Goal: Transaction & Acquisition: Purchase product/service

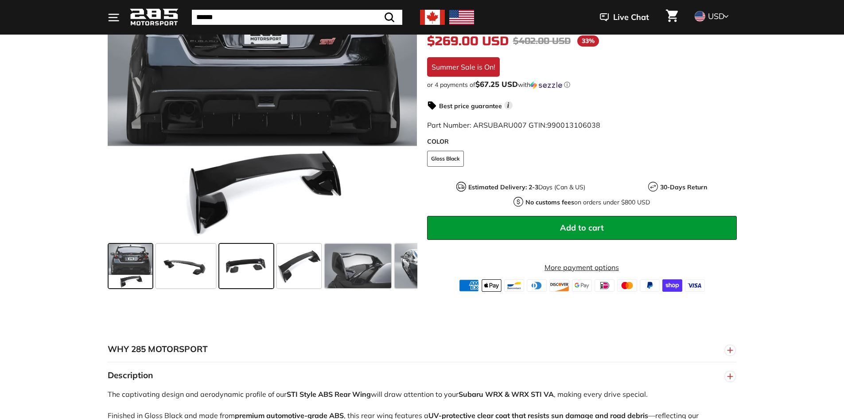
click at [234, 267] on span at bounding box center [246, 266] width 54 height 44
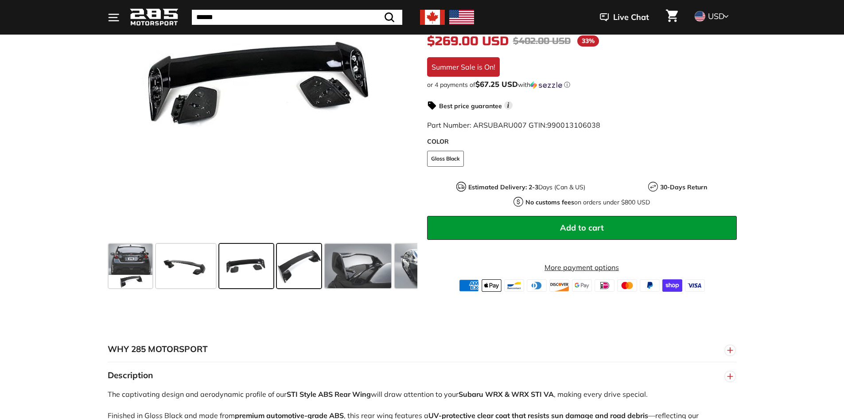
click at [293, 269] on span at bounding box center [299, 266] width 44 height 44
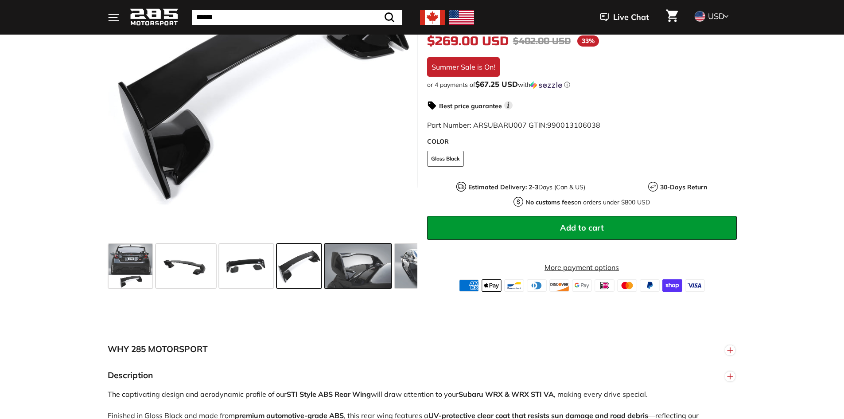
click at [352, 267] on span at bounding box center [358, 266] width 66 height 44
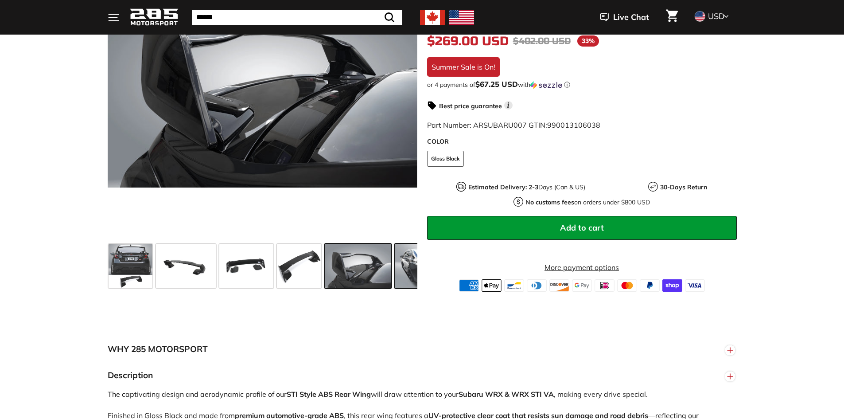
click at [397, 264] on span at bounding box center [428, 266] width 66 height 44
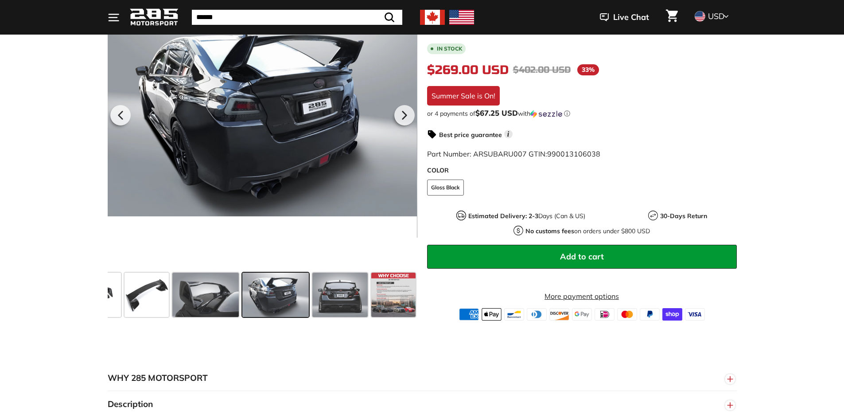
scroll to position [177, 0]
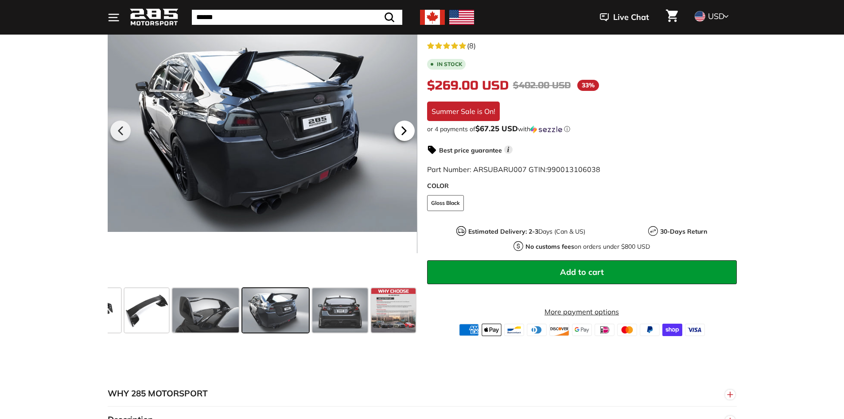
click at [404, 131] on icon at bounding box center [404, 131] width 4 height 8
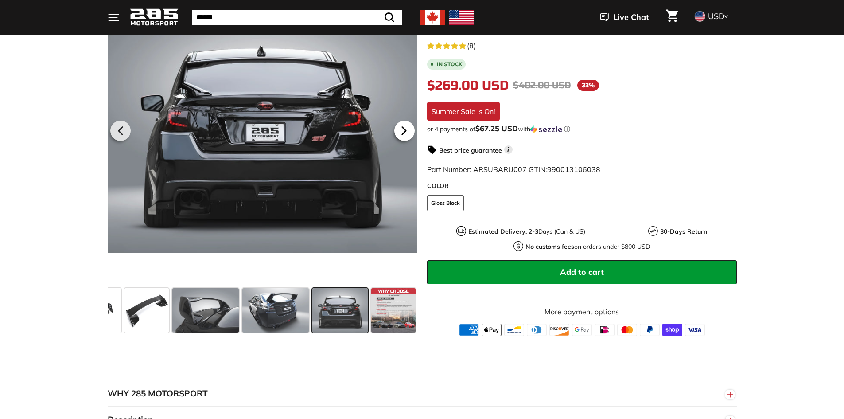
click at [404, 131] on icon at bounding box center [404, 131] width 4 height 8
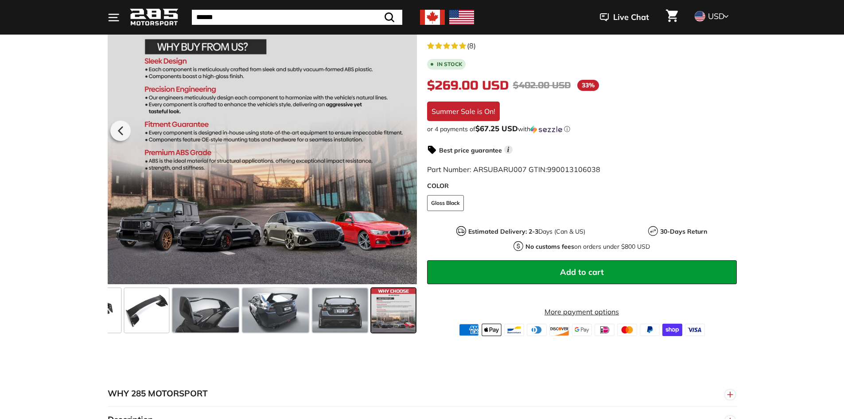
click at [404, 131] on div at bounding box center [262, 129] width 310 height 310
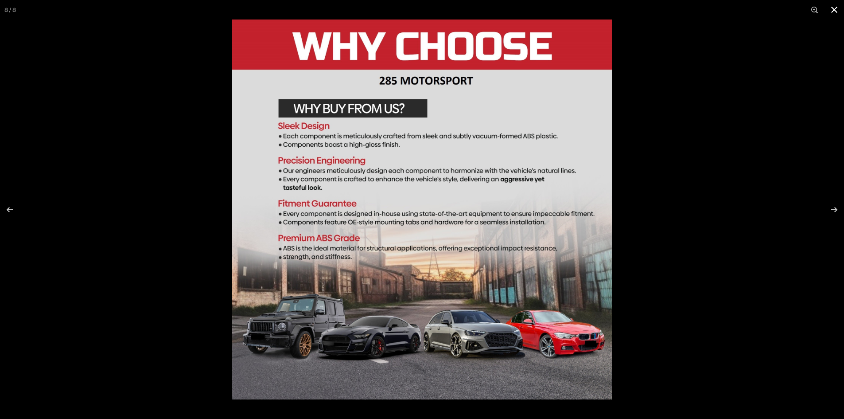
click at [837, 7] on button at bounding box center [833, 9] width 19 height 19
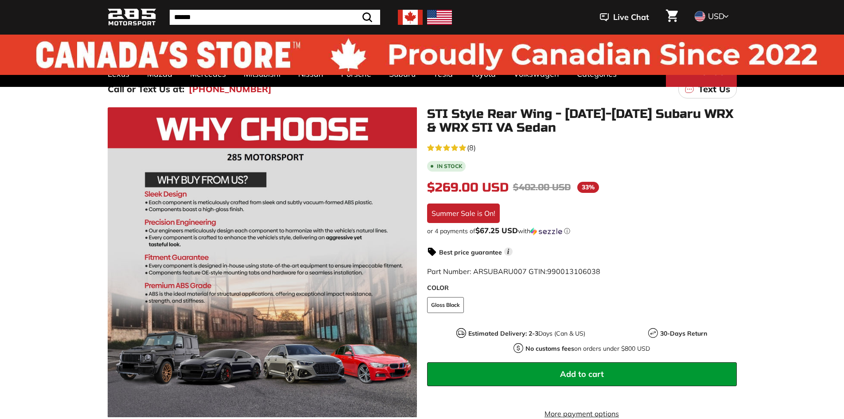
scroll to position [0, 0]
